Goal: Task Accomplishment & Management: Complete application form

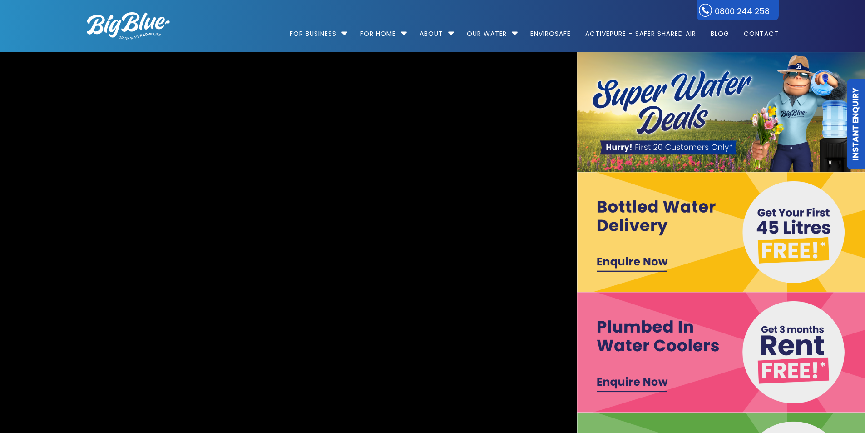
click at [642, 260] on img at bounding box center [721, 232] width 289 height 120
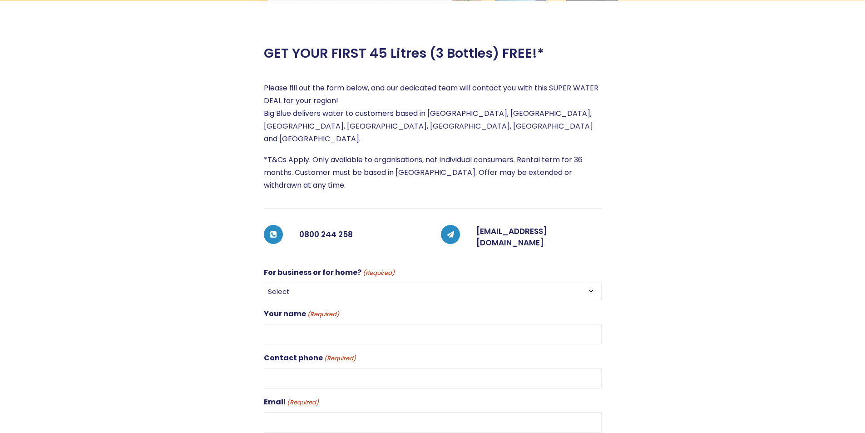
scroll to position [227, 0]
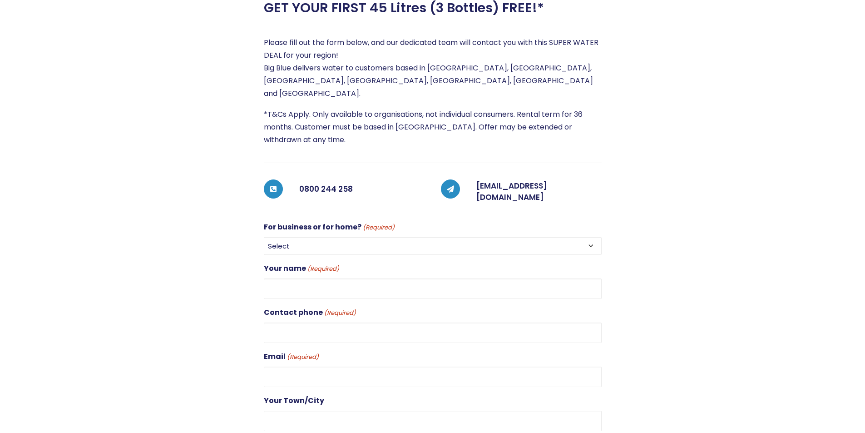
click at [377, 222] on span "(Required)" at bounding box center [378, 227] width 33 height 10
click at [377, 237] on select "Select For Business For Home" at bounding box center [433, 246] width 338 height 18
click at [374, 222] on span "(Required)" at bounding box center [378, 227] width 33 height 10
click at [374, 237] on select "Select For Business For Home" at bounding box center [433, 246] width 338 height 18
click at [303, 237] on select "Select For Business For Home" at bounding box center [433, 246] width 338 height 18
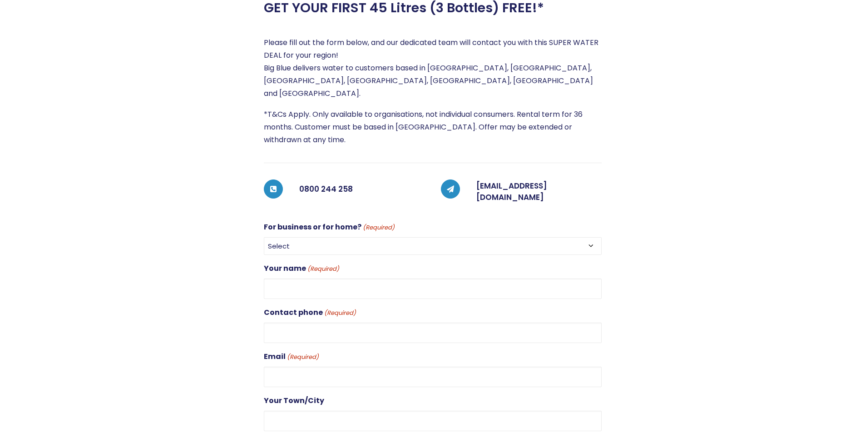
select select "For Home"
click at [264, 237] on select "Select For Business For Home" at bounding box center [433, 246] width 338 height 18
click at [325, 278] on input "Your name (Required)" at bounding box center [433, 288] width 338 height 20
type input "leroy Morrison"
click at [344, 322] on input "Contact phone (Required)" at bounding box center [433, 332] width 338 height 20
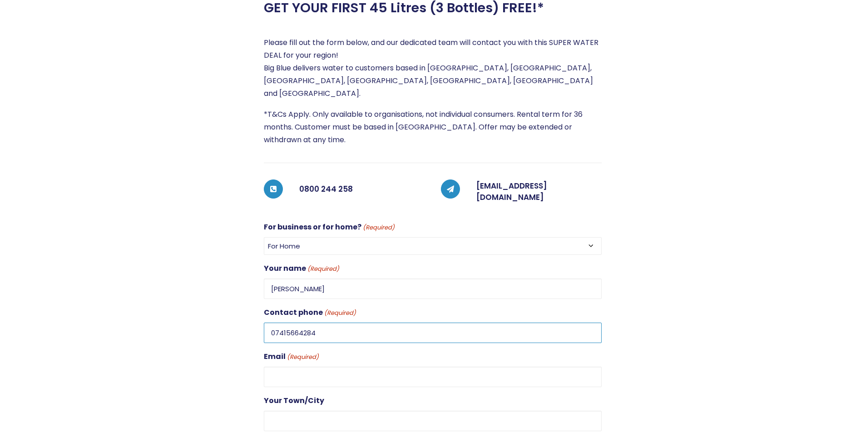
type input "07415664284"
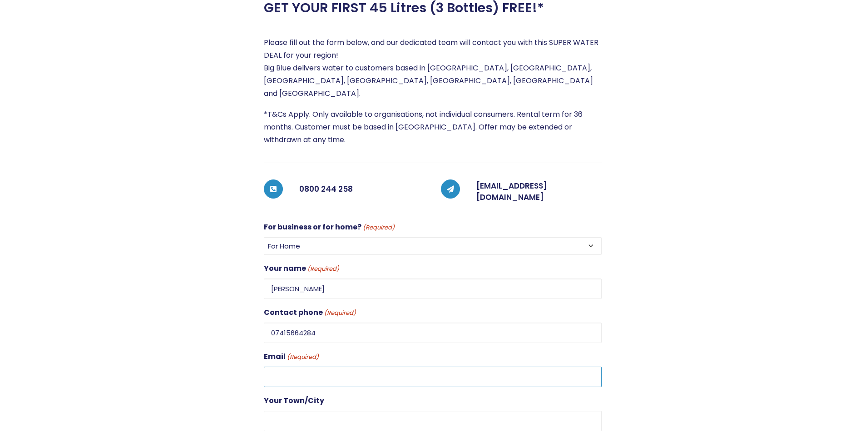
click at [306, 366] on input "Email (Required)" at bounding box center [433, 376] width 338 height 20
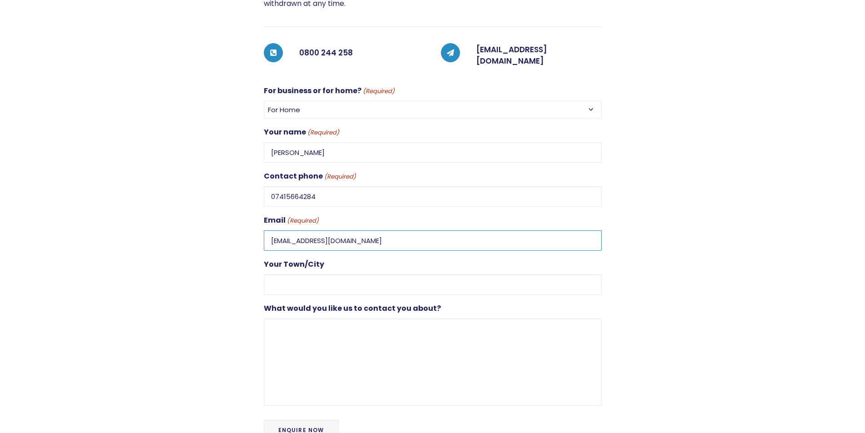
scroll to position [409, 0]
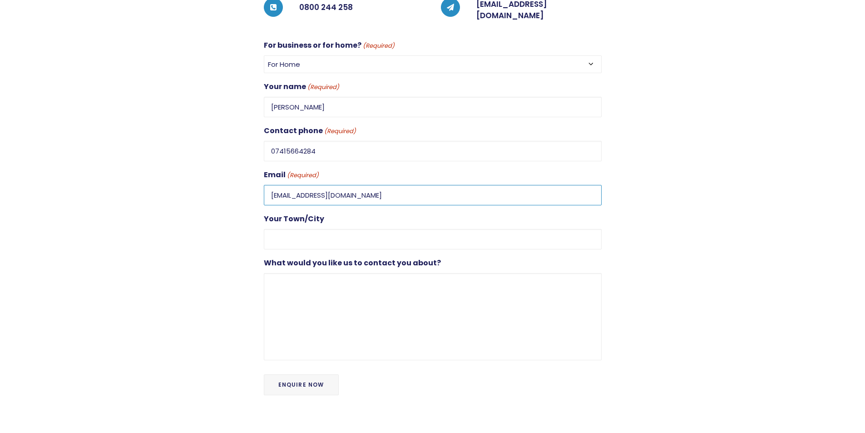
type input "lbm1663@gmail.com"
click at [285, 229] on input "Your Town/City" at bounding box center [433, 239] width 338 height 20
type input "T"
type input "1"
type input "65 Platuea road wellington"
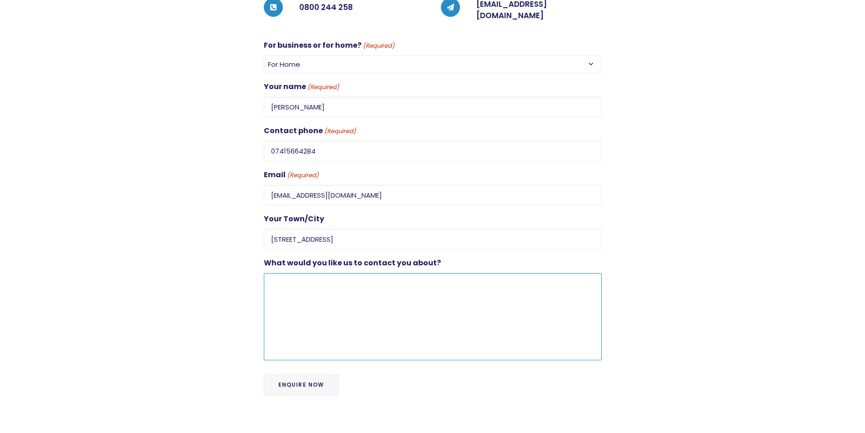
click at [290, 279] on textarea "What would you like us to contact you about?" at bounding box center [433, 316] width 338 height 87
type textarea "please contact me on leroy@goldenplaysolutions.com lbm1663@gmail.com"
click at [294, 374] on input "Enquire Now" at bounding box center [301, 384] width 75 height 21
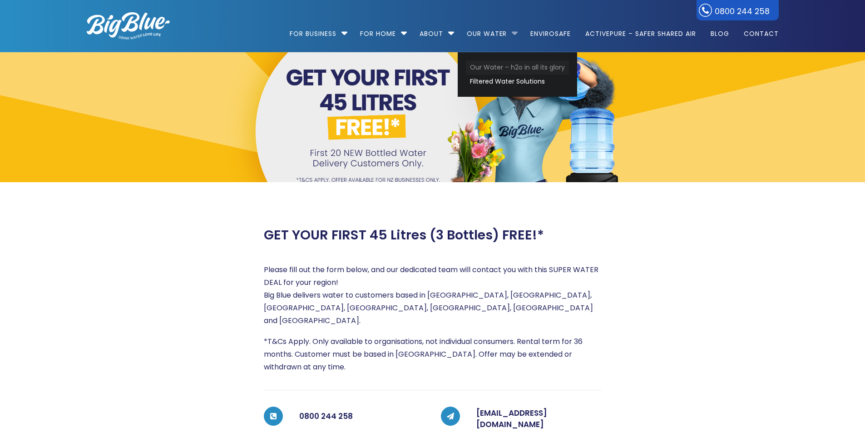
click at [499, 66] on link "Our Water – h2o in all its glory" at bounding box center [517, 67] width 103 height 14
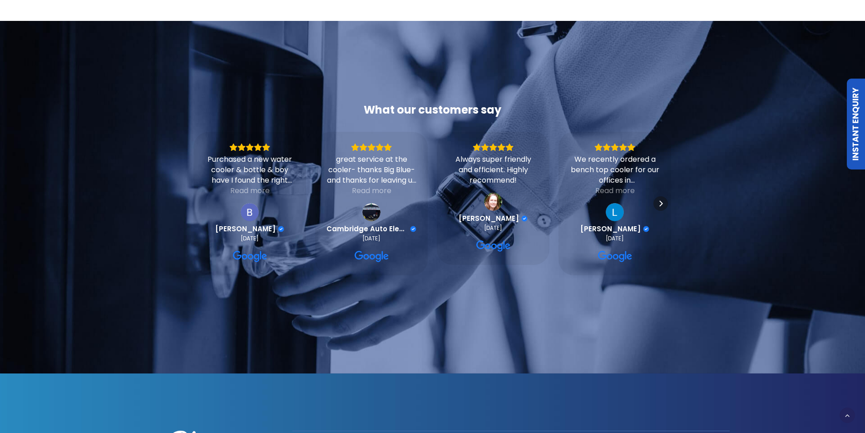
scroll to position [3041, 0]
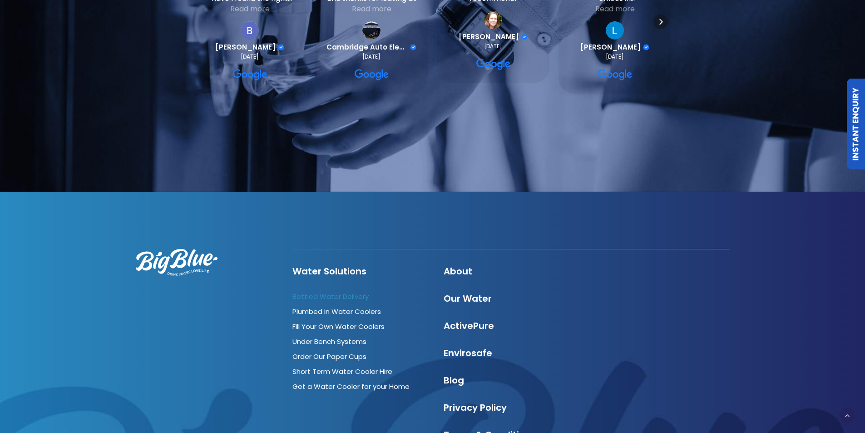
click at [349, 291] on link "Bottled Water Delivery" at bounding box center [330, 296] width 76 height 10
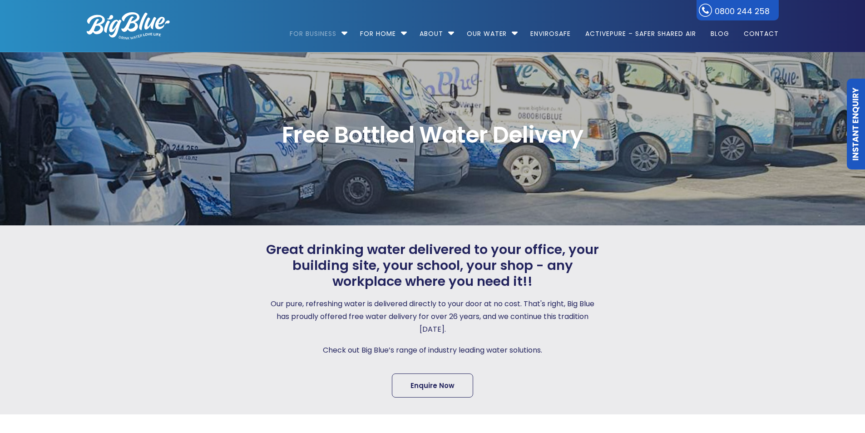
click at [439, 382] on link "Enquire Now" at bounding box center [432, 385] width 81 height 24
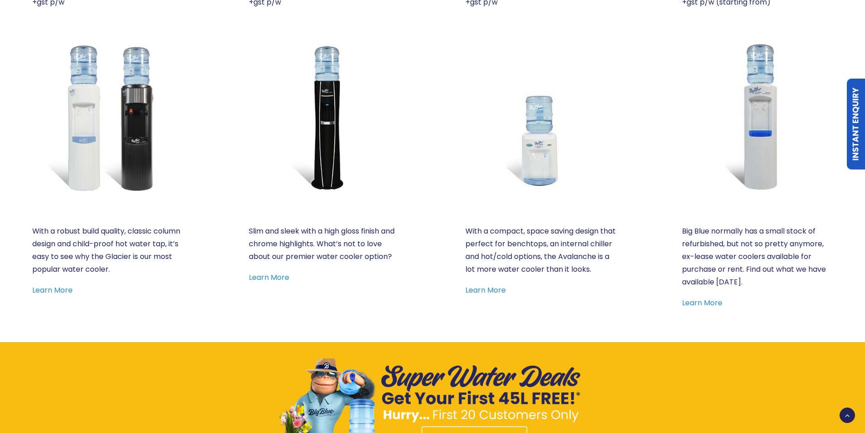
scroll to position [959, 0]
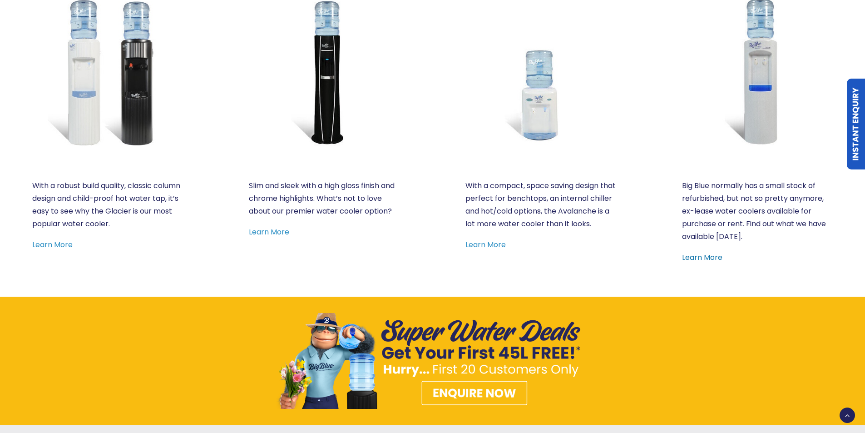
click at [697, 258] on link "Learn More" at bounding box center [702, 257] width 40 height 10
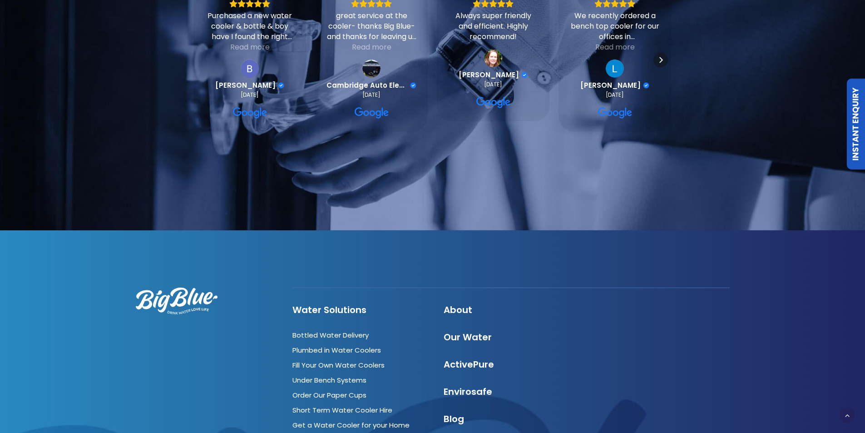
scroll to position [999, 0]
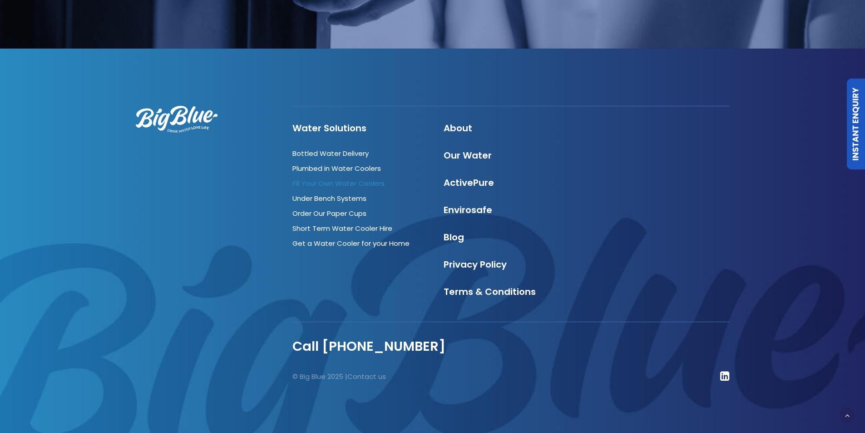
click at [350, 181] on link "Fill Your Own Water Coolers" at bounding box center [338, 183] width 92 height 10
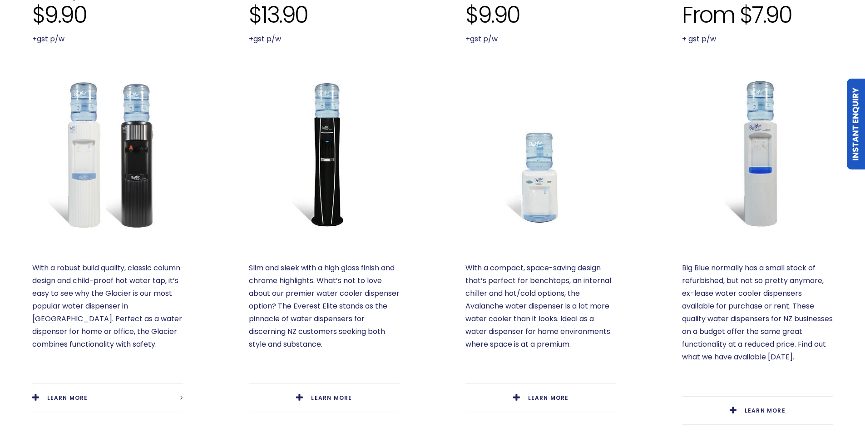
scroll to position [363, 0]
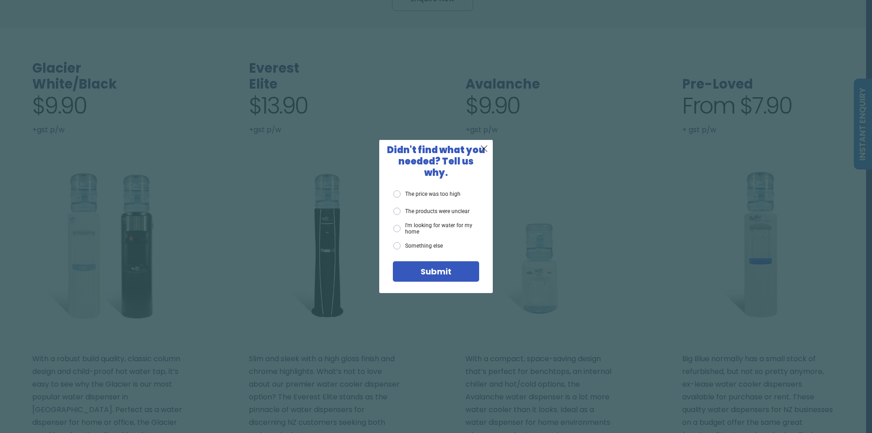
click at [396, 225] on label "I'm looking for water for my home" at bounding box center [436, 228] width 86 height 13
click at [0, 0] on input "I'm looking for water for my home" at bounding box center [0, 0] width 0 height 0
click at [443, 266] on span "Submit" at bounding box center [435, 271] width 31 height 11
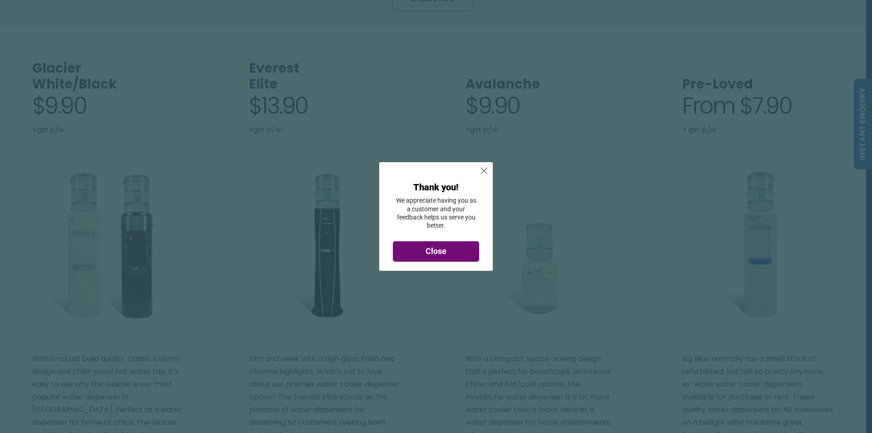
click at [427, 263] on div "Thank you! We appreciate having you as a customer and your feedback helps us se…" at bounding box center [436, 222] width 86 height 84
click at [431, 251] on span "Close" at bounding box center [435, 251] width 21 height 10
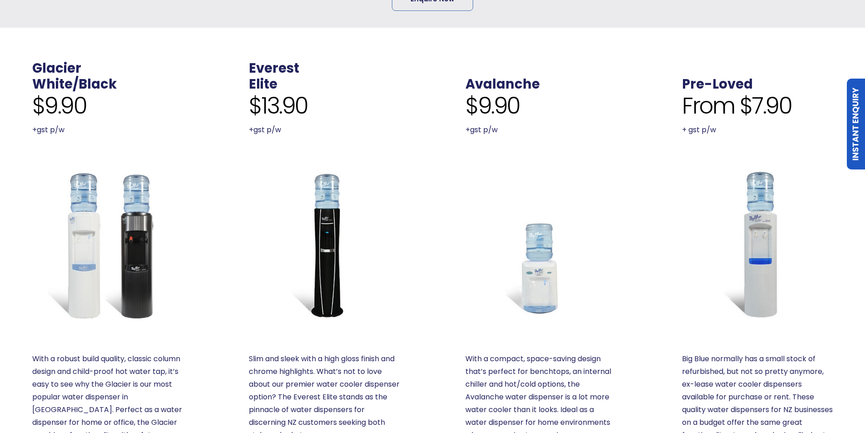
click at [763, 185] on img at bounding box center [757, 244] width 151 height 151
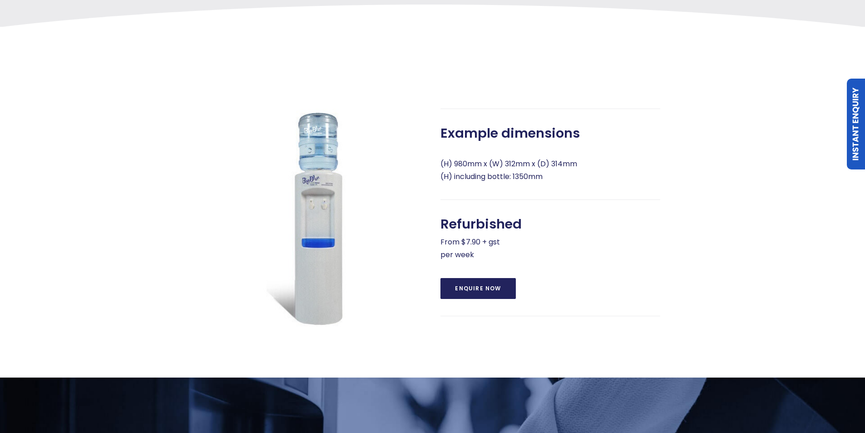
scroll to position [363, 0]
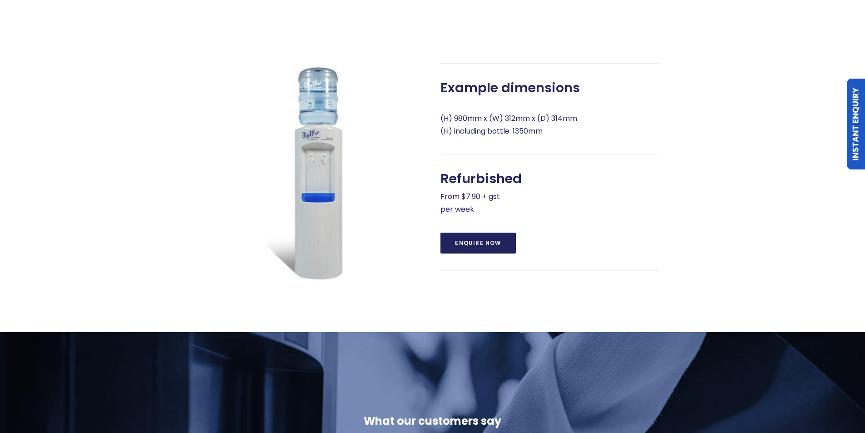
click at [358, 124] on img at bounding box center [314, 173] width 220 height 220
click at [325, 106] on img at bounding box center [314, 173] width 220 height 220
click at [323, 200] on img at bounding box center [314, 173] width 220 height 220
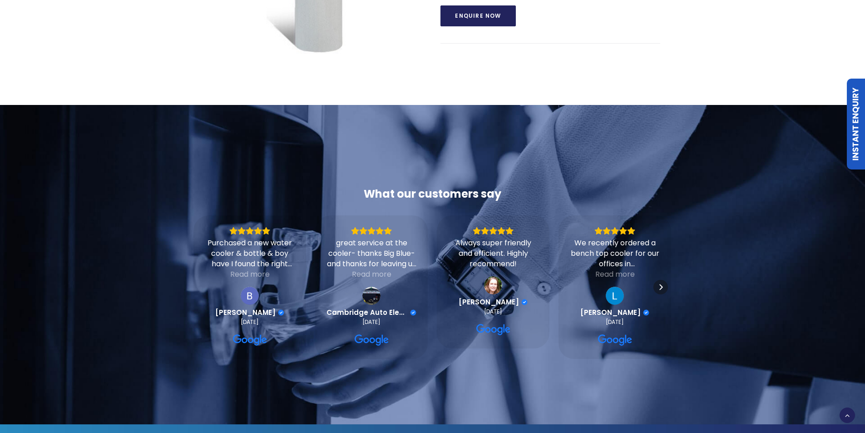
click at [848, 414] on body at bounding box center [828, 396] width 40 height 40
